Goal: Information Seeking & Learning: Learn about a topic

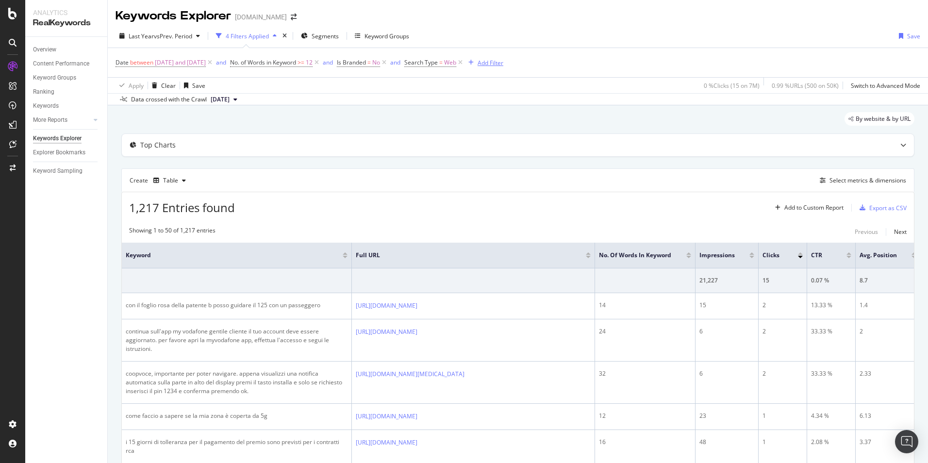
click at [503, 66] on div "Add Filter" at bounding box center [491, 63] width 26 height 8
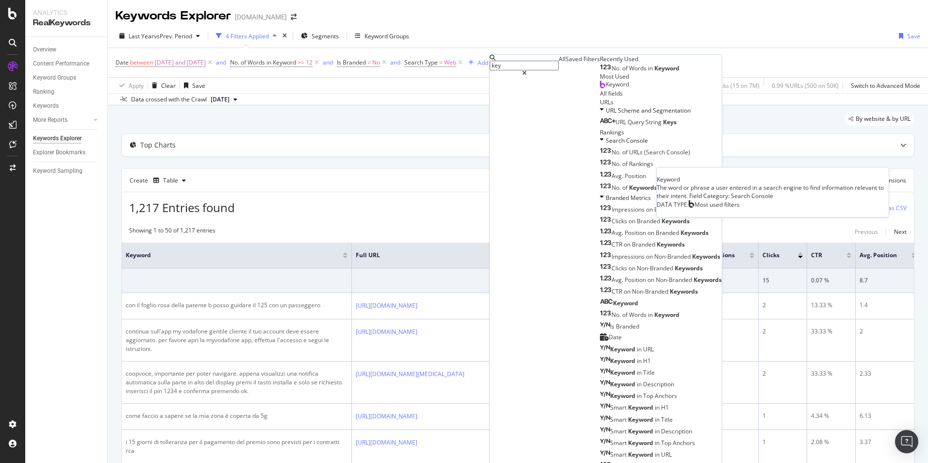
type input "key"
click at [606, 88] on span "Keyword" at bounding box center [617, 84] width 23 height 8
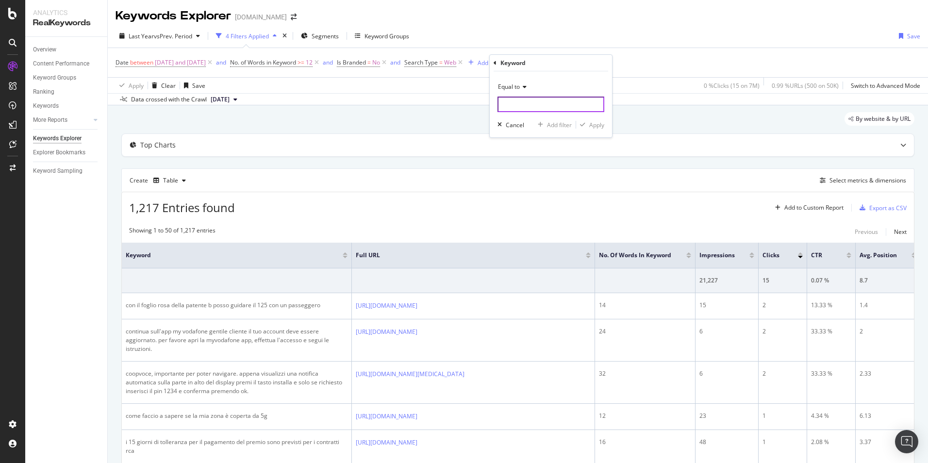
click at [533, 104] on input "text" at bounding box center [551, 105] width 107 height 16
click at [520, 87] on span "Equal to" at bounding box center [509, 87] width 22 height 8
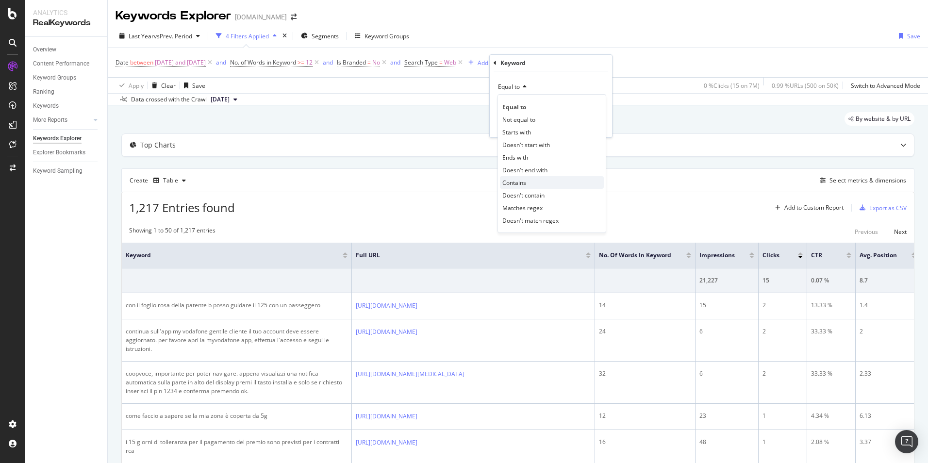
click at [528, 182] on div "Contains" at bounding box center [552, 182] width 104 height 13
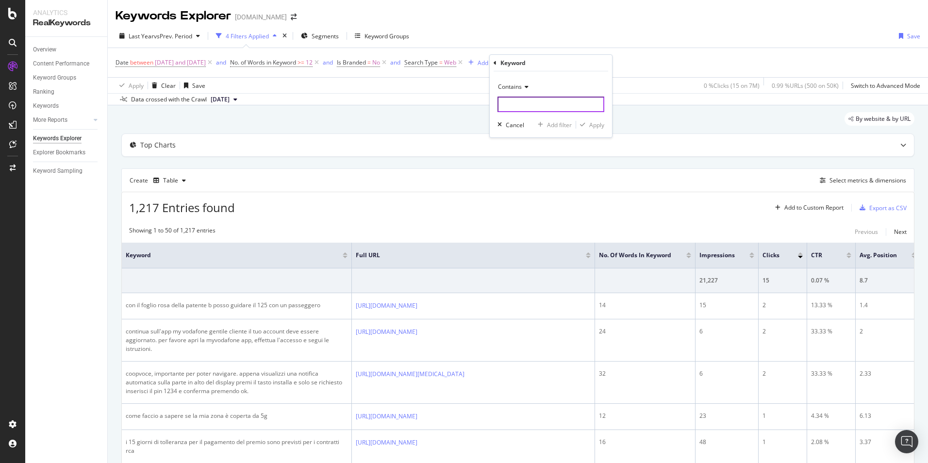
click at [530, 107] on input "text" at bounding box center [551, 105] width 107 height 16
click at [501, 105] on input "[GEOGRAPHIC_DATA]" at bounding box center [549, 105] width 102 height 16
type input "[GEOGRAPHIC_DATA]"
click at [599, 127] on div "Apply" at bounding box center [596, 125] width 15 height 8
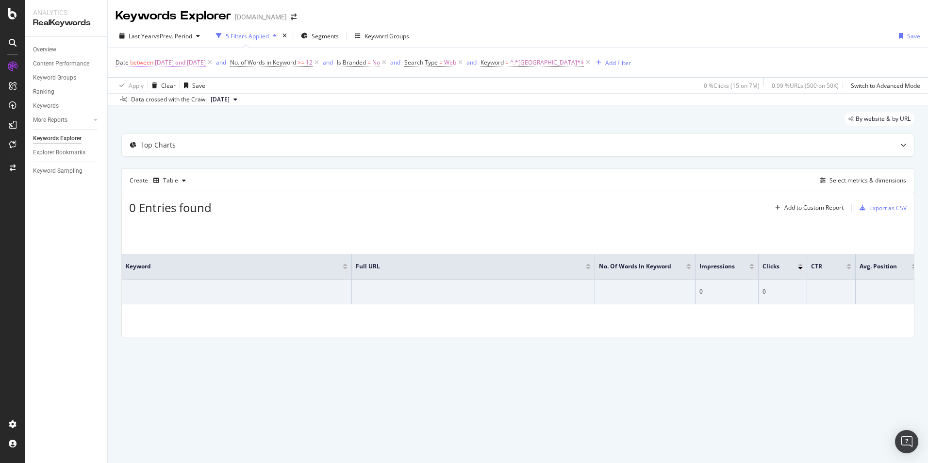
click at [206, 65] on span "[DATE] and [DATE]" at bounding box center [180, 63] width 51 height 14
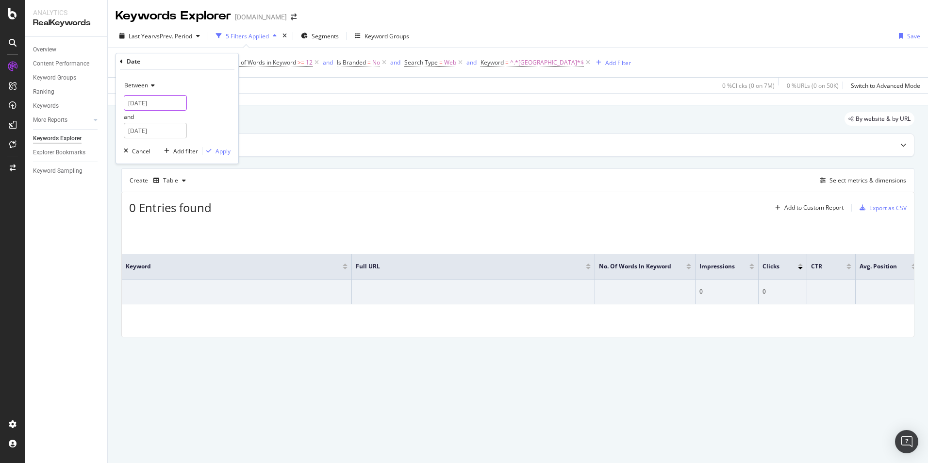
click at [174, 106] on input "[DATE]" at bounding box center [155, 103] width 63 height 16
click at [146, 123] on link at bounding box center [144, 119] width 7 height 17
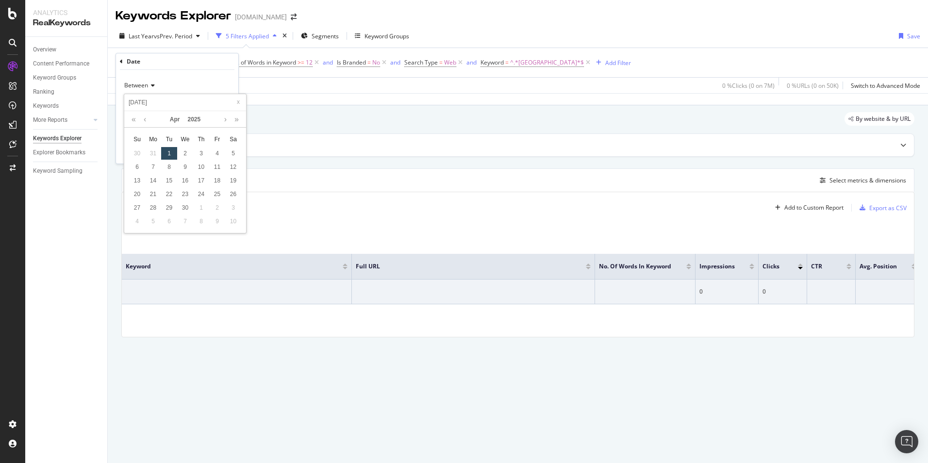
click at [176, 153] on div "1" at bounding box center [169, 153] width 16 height 13
type input "[DATE]"
click at [218, 148] on div "Apply" at bounding box center [223, 151] width 15 height 8
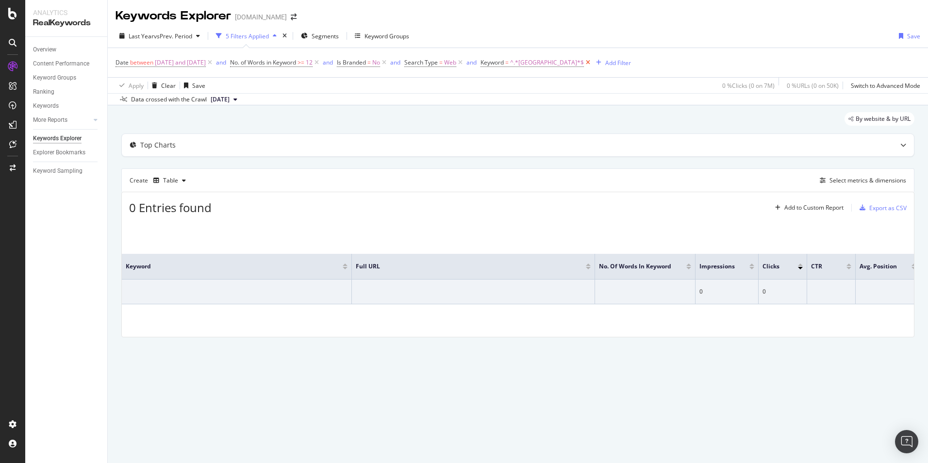
click at [584, 65] on icon at bounding box center [588, 63] width 8 height 10
